Goal: Navigation & Orientation: Find specific page/section

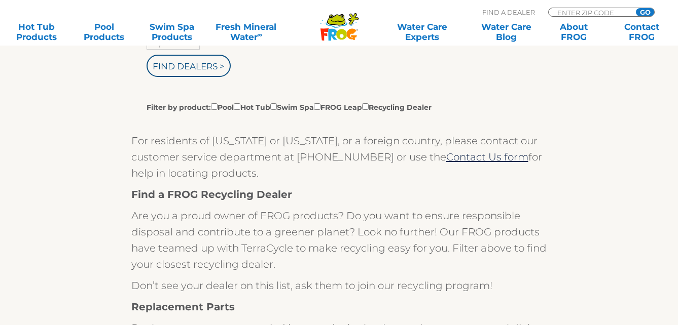
scroll to position [283, 0]
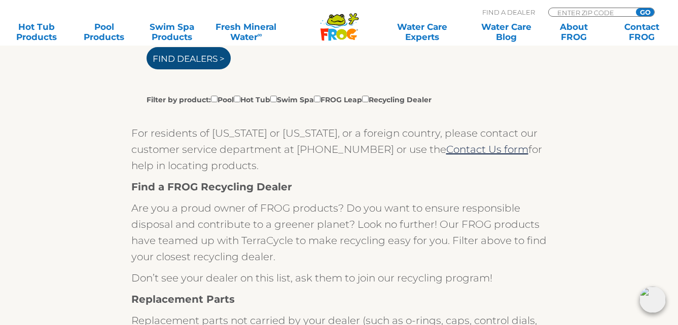
click at [210, 63] on input "Find Dealers >" at bounding box center [189, 58] width 84 height 22
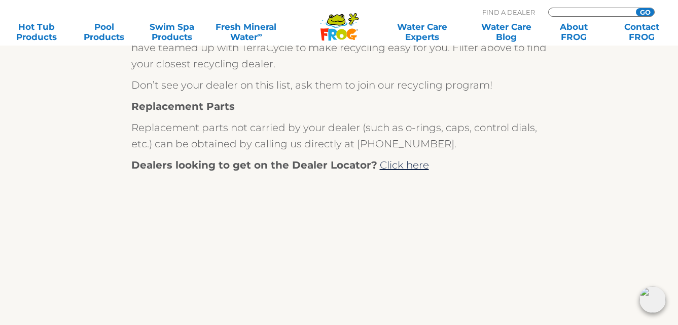
scroll to position [0, 0]
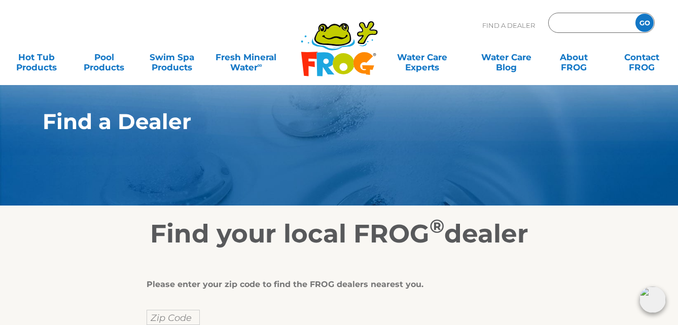
type input "ENTER ZIP CODE"
click at [177, 318] on input "text" at bounding box center [173, 317] width 53 height 15
type input "37745"
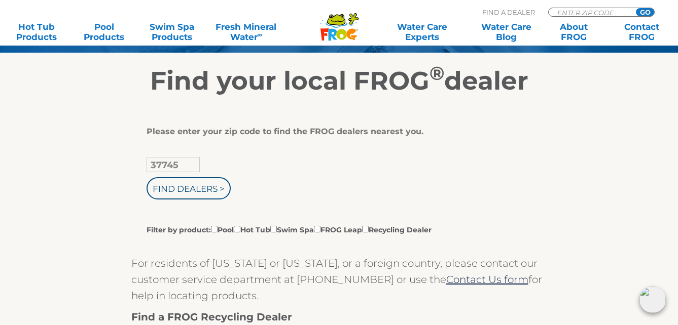
scroll to position [156, 0]
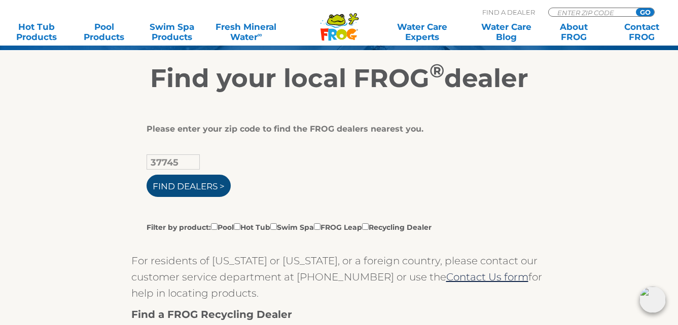
click at [184, 194] on input "Find Dealers >" at bounding box center [189, 186] width 84 height 22
click at [195, 185] on input "Find Dealers >" at bounding box center [189, 186] width 84 height 22
